Goal: Obtain resource: Obtain resource

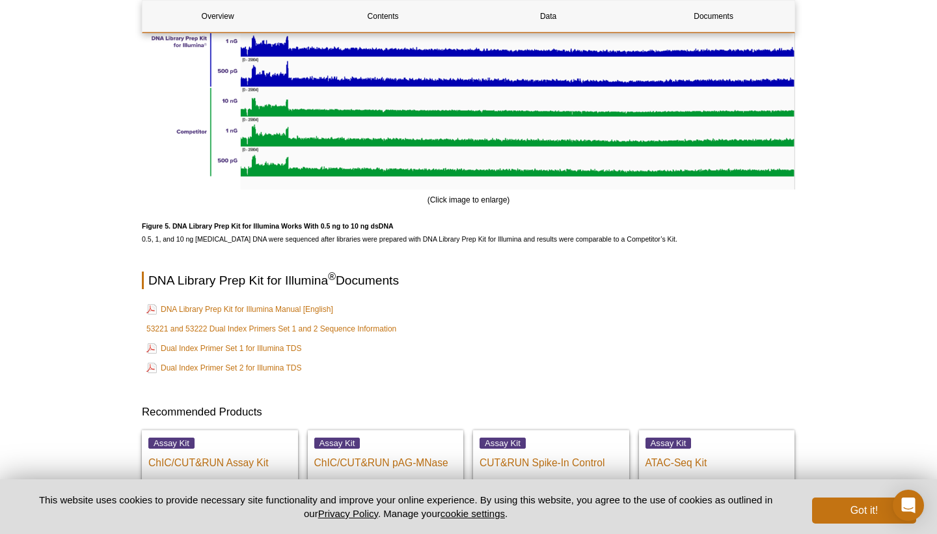
scroll to position [3313, 0]
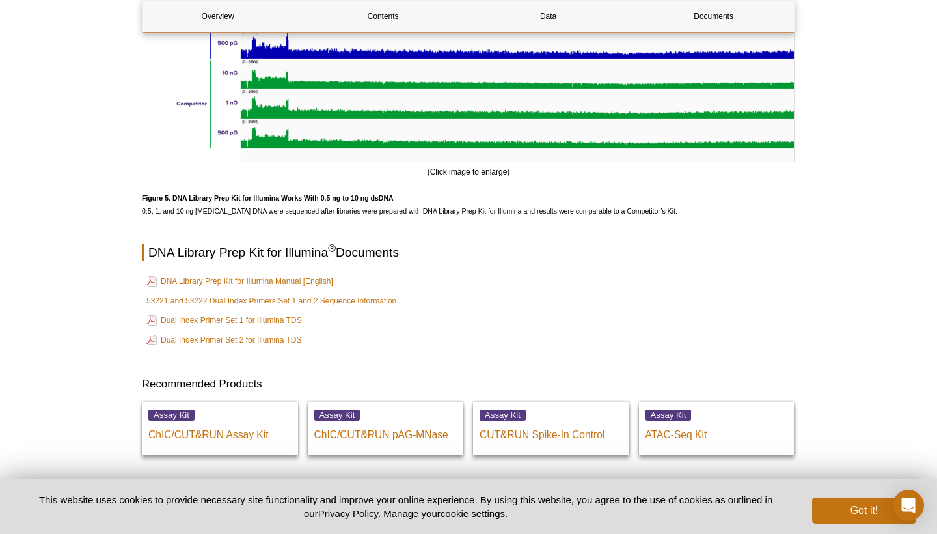
click at [282, 286] on link "DNA Library Prep Kit for Illumina Manual [English]" at bounding box center [239, 281] width 187 height 16
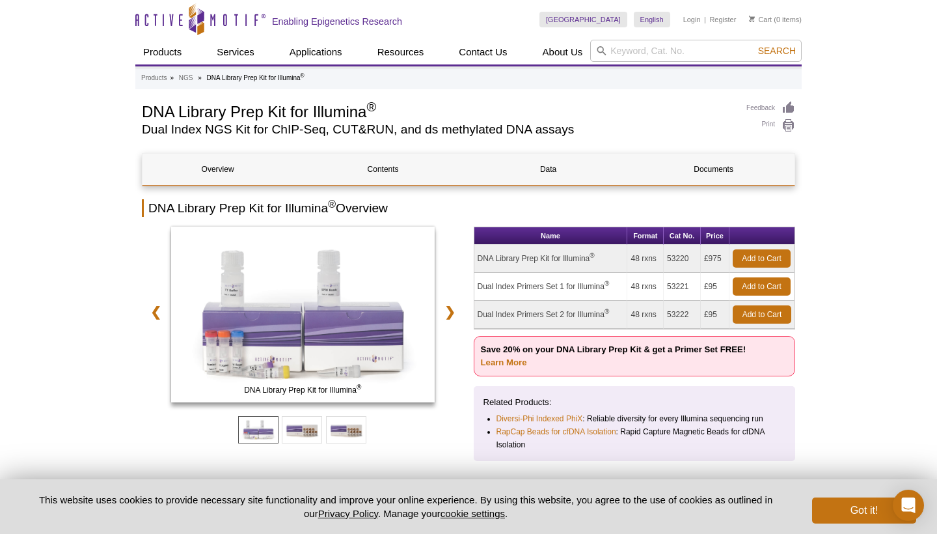
scroll to position [0, 0]
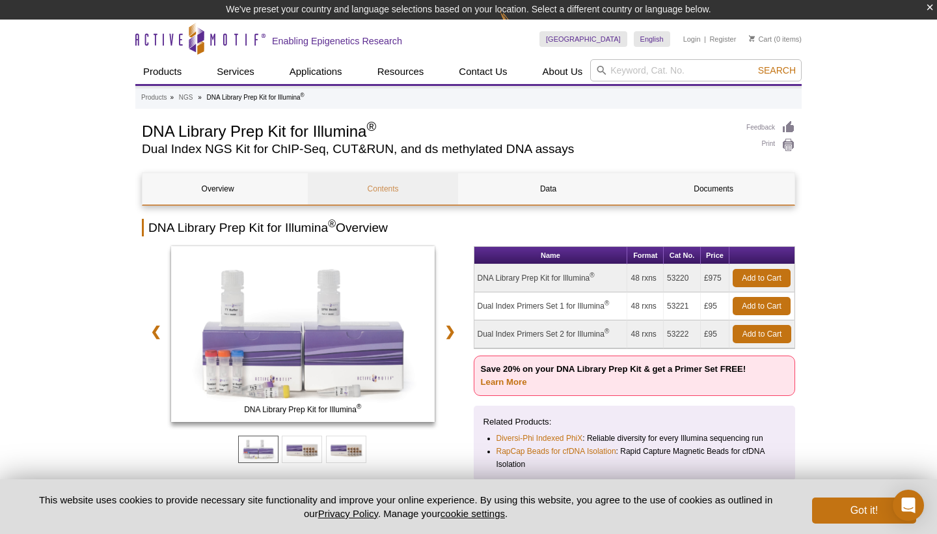
click at [373, 189] on link "Contents" at bounding box center [383, 188] width 150 height 31
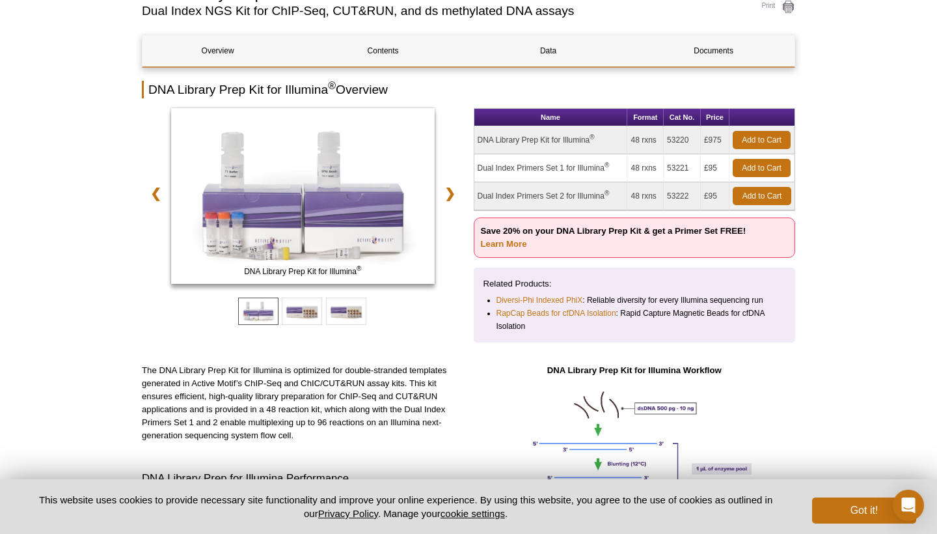
scroll to position [96, 0]
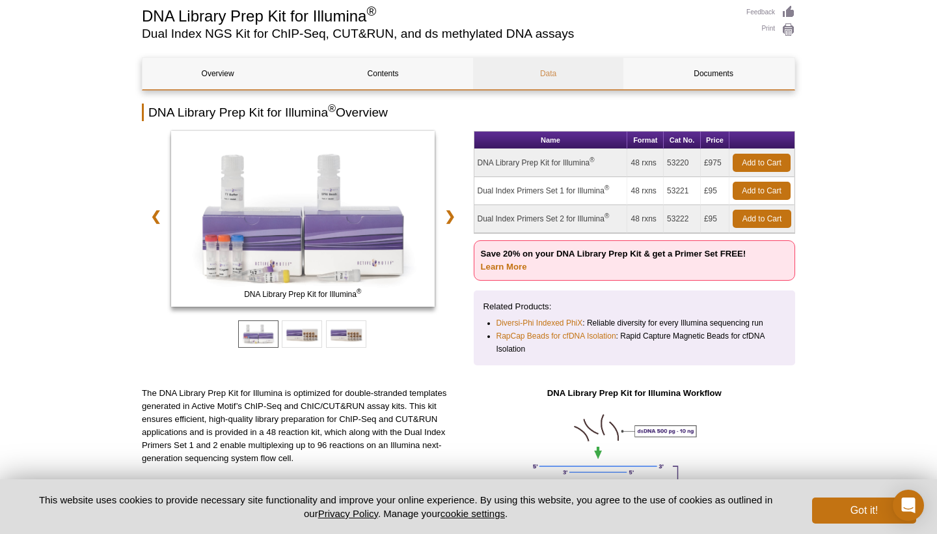
click at [554, 79] on link "Data" at bounding box center [548, 73] width 150 height 31
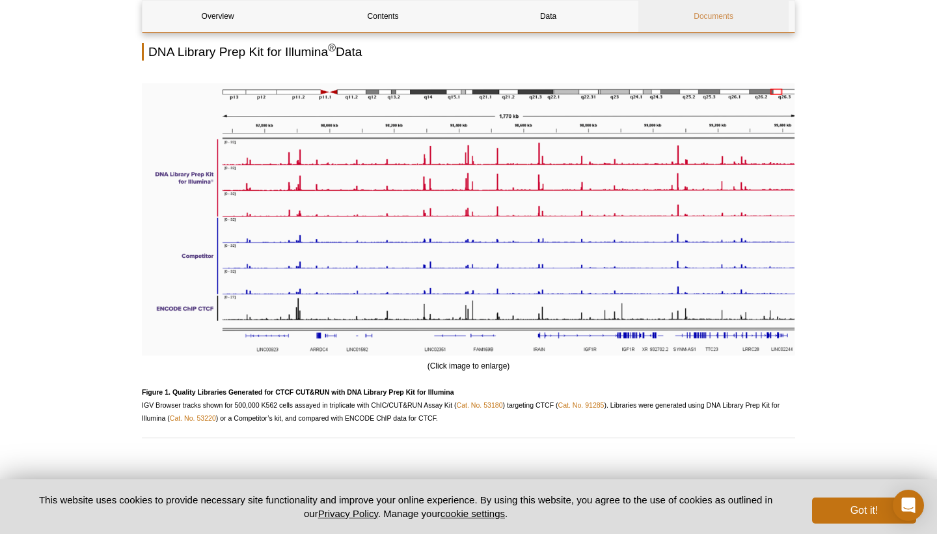
click at [699, 18] on link "Documents" at bounding box center [713, 16] width 150 height 31
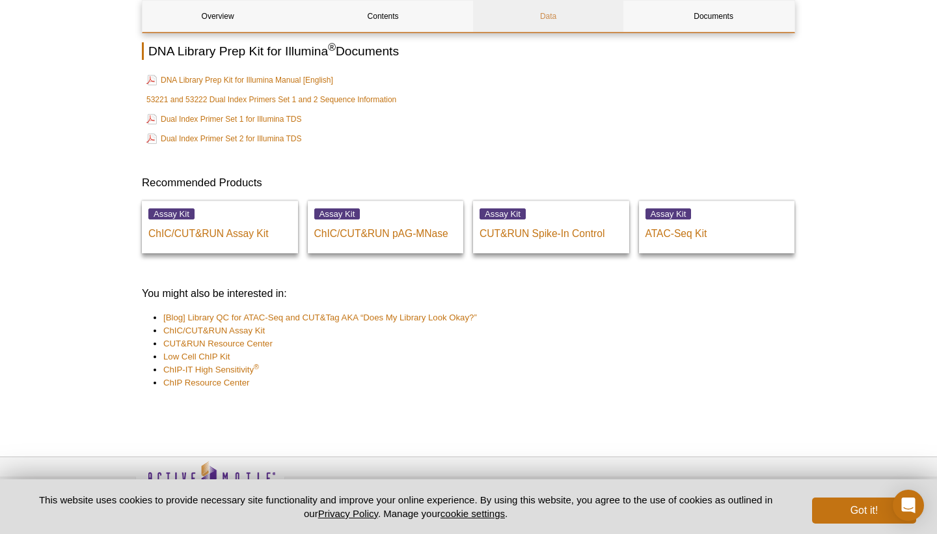
scroll to position [3513, 0]
click at [240, 118] on link "Dual Index Primer Set 1 for Illumina TDS" at bounding box center [224, 120] width 156 height 16
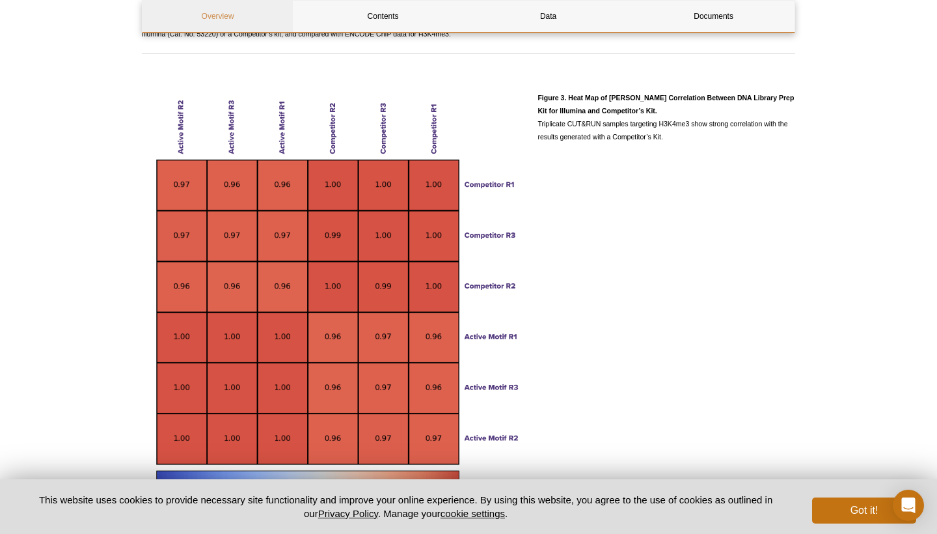
click at [238, 25] on link "Overview" at bounding box center [217, 16] width 150 height 31
